Goal: Browse casually

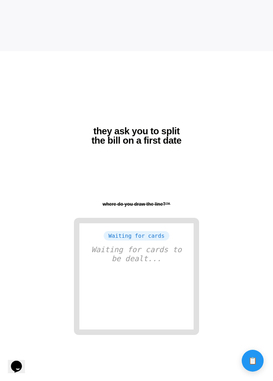
scroll to position [333, 0]
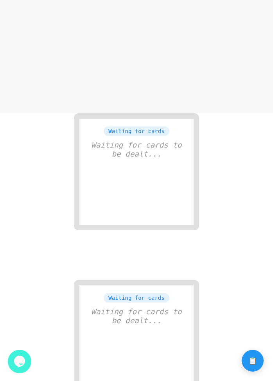
scroll to position [310, 0]
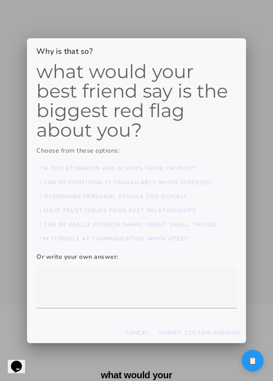
click at [251, 200] on div at bounding box center [136, 190] width 273 height 381
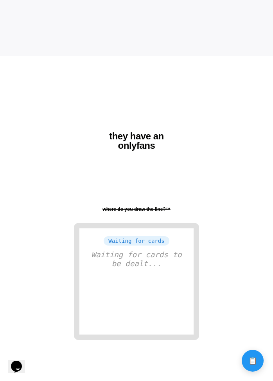
scroll to position [333, 0]
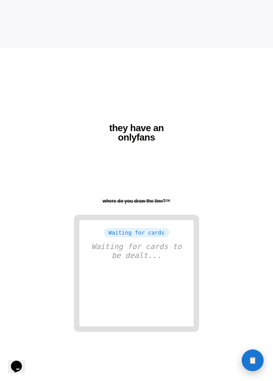
click at [255, 358] on span "📋" at bounding box center [252, 360] width 9 height 7
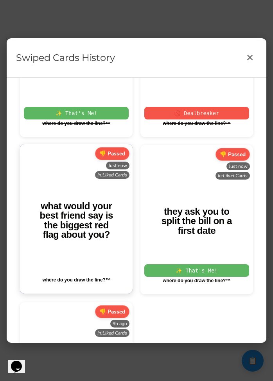
scroll to position [103, 0]
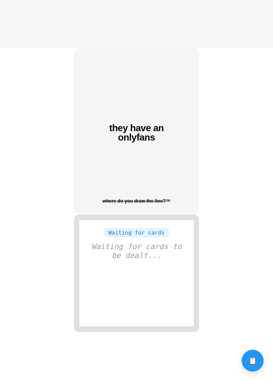
scroll to position [326, 0]
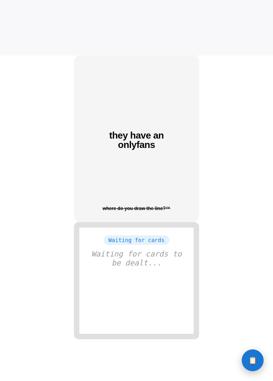
click at [251, 354] on button "📋 History" at bounding box center [252, 361] width 22 height 22
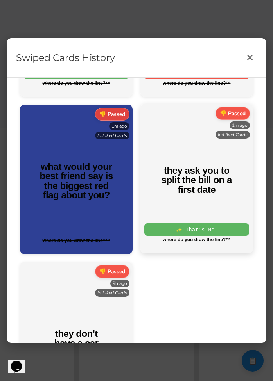
scroll to position [0, 0]
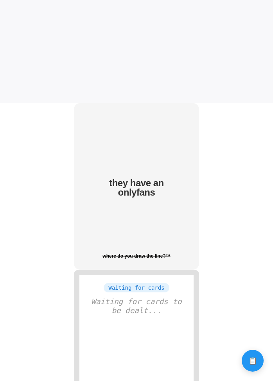
scroll to position [264, 0]
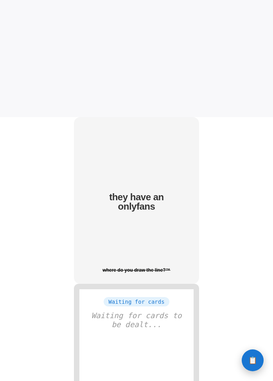
click at [251, 351] on button "📋 History" at bounding box center [252, 361] width 22 height 22
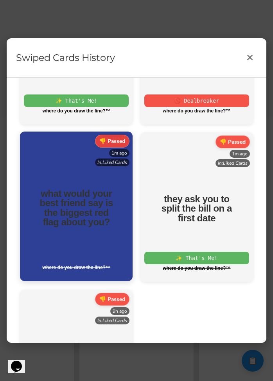
scroll to position [0, 0]
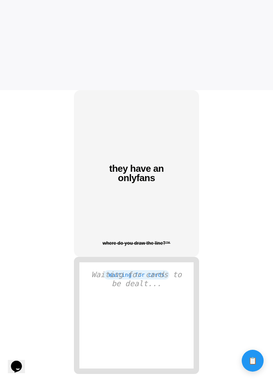
scroll to position [333, 0]
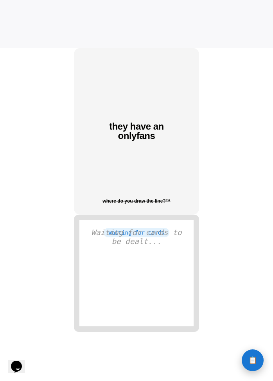
click at [250, 355] on button "📋 History" at bounding box center [252, 361] width 22 height 22
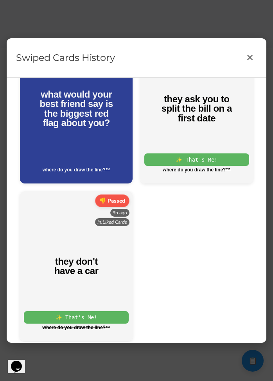
scroll to position [220, 0]
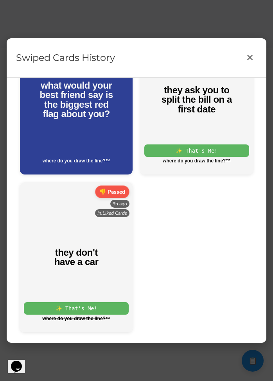
click at [147, 18] on div "Swiped Cards History ✕ 👎 Passed 3m ago In: Liked Cards 👎 Passed 3m ago In: Like…" at bounding box center [136, 190] width 273 height 381
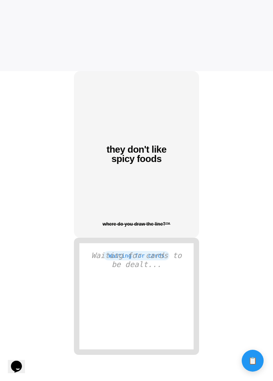
scroll to position [311, 0]
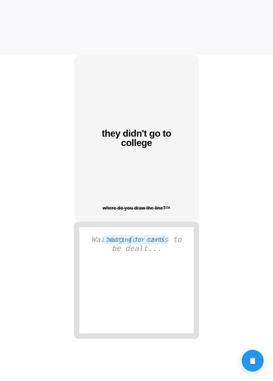
scroll to position [333, 0]
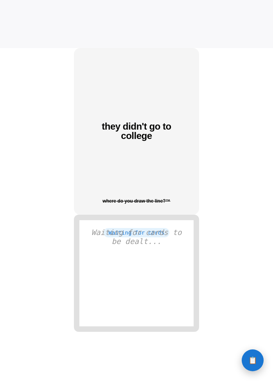
click at [255, 354] on button "📋 History" at bounding box center [252, 361] width 22 height 22
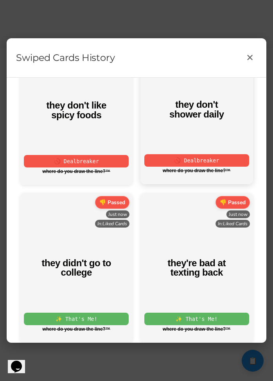
scroll to position [0, 0]
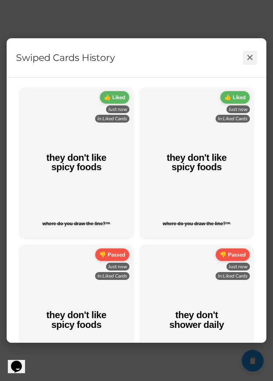
click at [248, 58] on button "✕" at bounding box center [250, 58] width 14 height 14
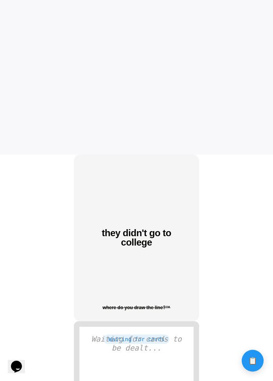
scroll to position [225, 0]
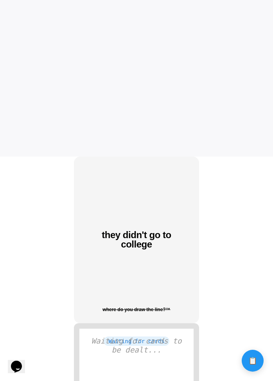
drag, startPoint x: 136, startPoint y: 239, endPoint x: 148, endPoint y: 266, distance: 29.5
click at [148, 266] on div "they didn't go to college where do you draw the line?™" at bounding box center [136, 240] width 125 height 167
drag, startPoint x: 148, startPoint y: 307, endPoint x: 111, endPoint y: 304, distance: 36.9
click at [111, 304] on div "they didn't go to college where do you draw the line?™" at bounding box center [136, 240] width 125 height 167
drag, startPoint x: 111, startPoint y: 304, endPoint x: 141, endPoint y: 312, distance: 31.6
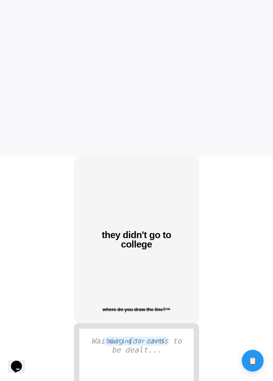
click at [139, 312] on div "they didn't go to college where do you draw the line?™" at bounding box center [136, 240] width 125 height 167
drag, startPoint x: 141, startPoint y: 312, endPoint x: 126, endPoint y: 307, distance: 16.4
click at [126, 307] on div "they didn't go to college where do you draw the line?™" at bounding box center [136, 240] width 125 height 167
drag, startPoint x: 126, startPoint y: 307, endPoint x: 133, endPoint y: 307, distance: 7.0
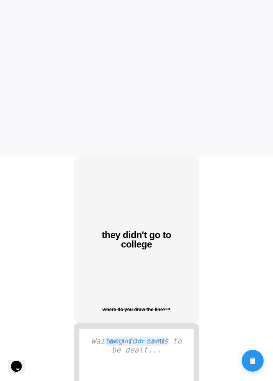
click at [133, 307] on div "they didn't go to college where do you draw the line?™" at bounding box center [136, 240] width 125 height 167
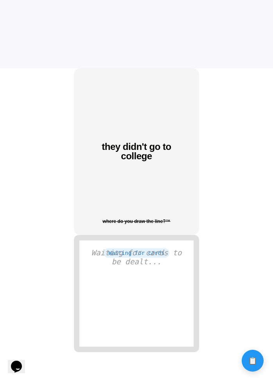
scroll to position [333, 0]
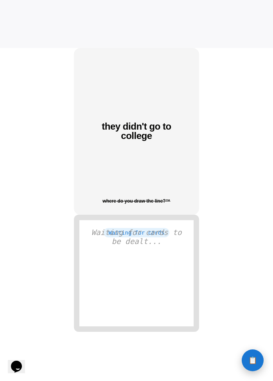
click at [254, 360] on span "📋" at bounding box center [252, 360] width 9 height 7
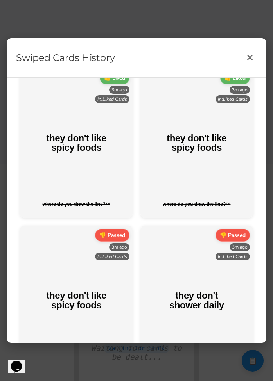
scroll to position [0, 0]
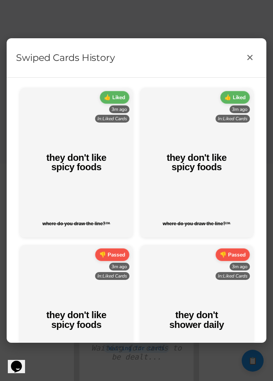
drag, startPoint x: 66, startPoint y: 169, endPoint x: 98, endPoint y: 238, distance: 75.7
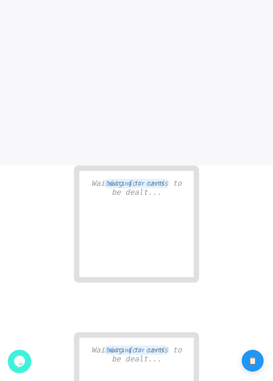
scroll to position [333, 0]
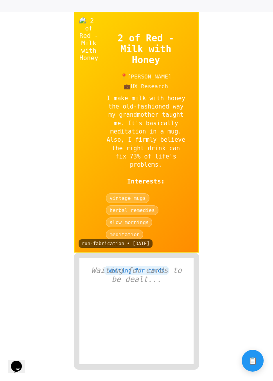
scroll to position [417, 0]
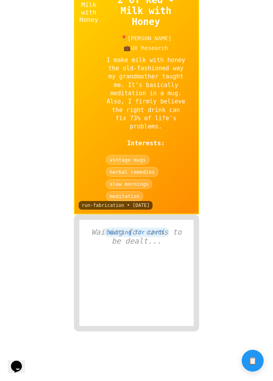
drag, startPoint x: 155, startPoint y: 151, endPoint x: 155, endPoint y: 139, distance: 11.4
click at [155, 139] on div "Interests: vintage mugs herbal remedies slow mornings meditation" at bounding box center [146, 170] width 80 height 62
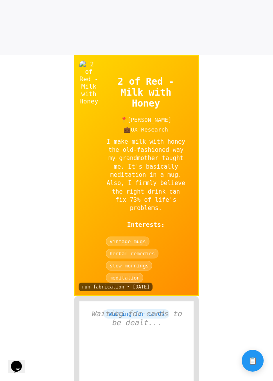
scroll to position [294, 0]
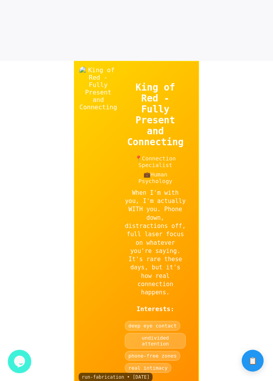
scroll to position [317, 0]
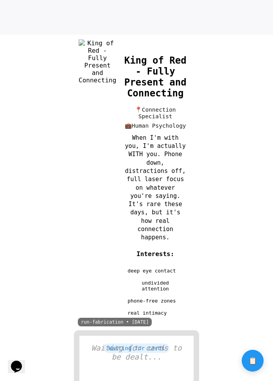
scroll to position [343, 0]
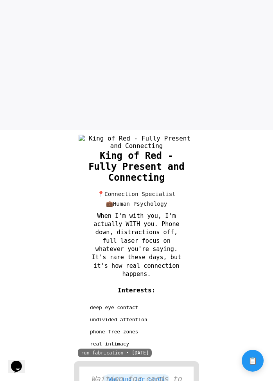
scroll to position [206, 0]
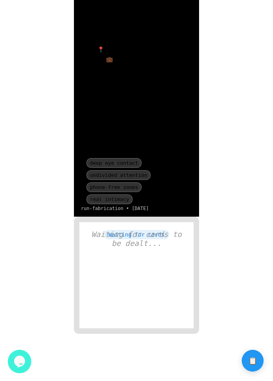
scroll to position [399, 0]
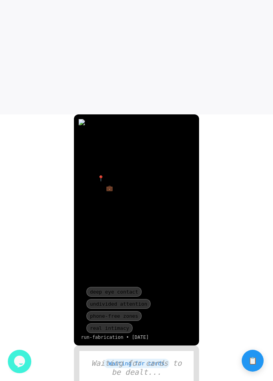
scroll to position [280, 0]
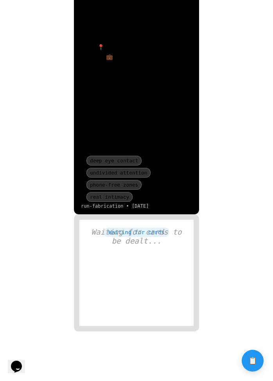
scroll to position [487, 0]
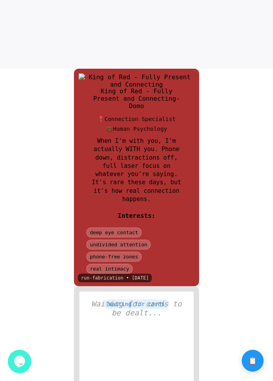
scroll to position [313, 0]
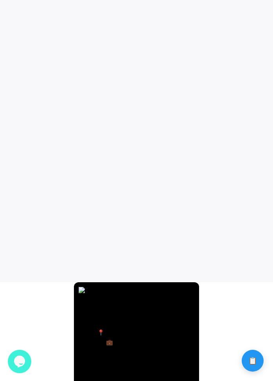
scroll to position [48, 0]
